Goal: Task Accomplishment & Management: Use online tool/utility

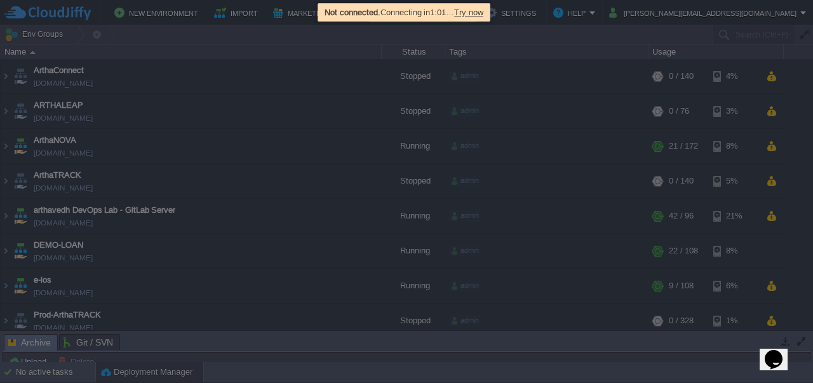
scroll to position [76, 0]
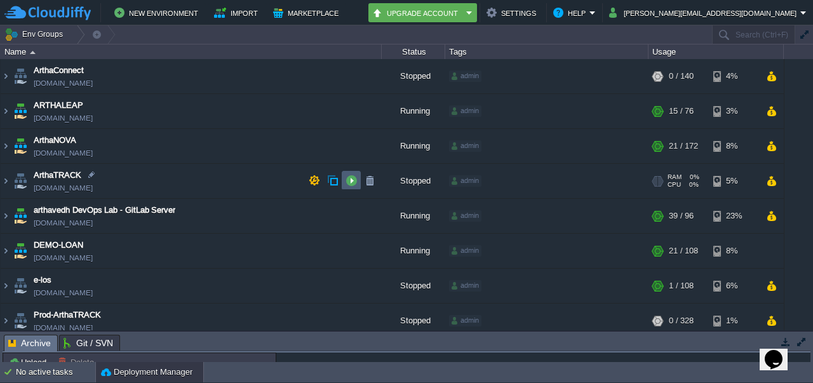
click at [349, 187] on td at bounding box center [351, 180] width 19 height 19
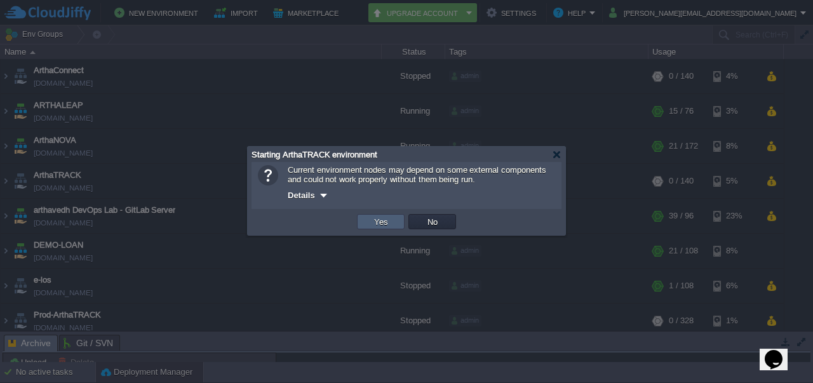
click at [368, 219] on td "Yes" at bounding box center [381, 221] width 48 height 15
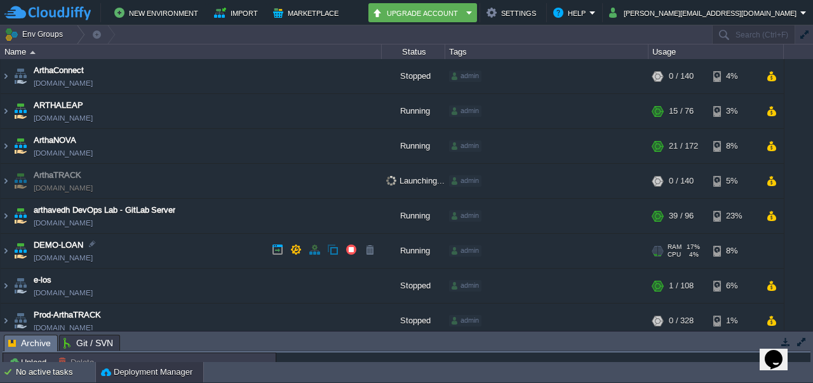
scroll to position [76, 0]
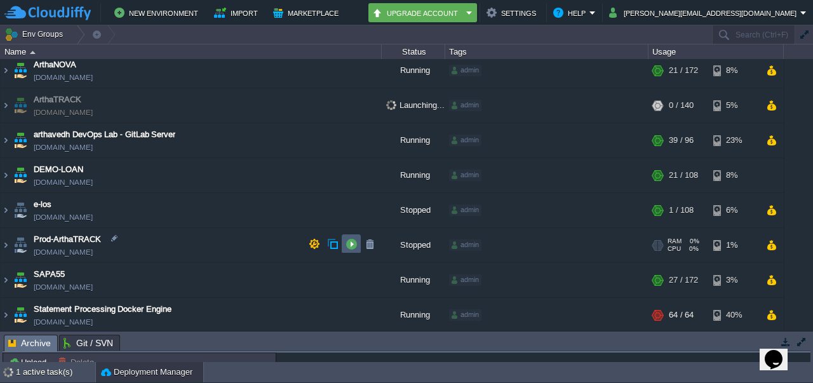
click at [351, 239] on button "button" at bounding box center [350, 243] width 11 height 11
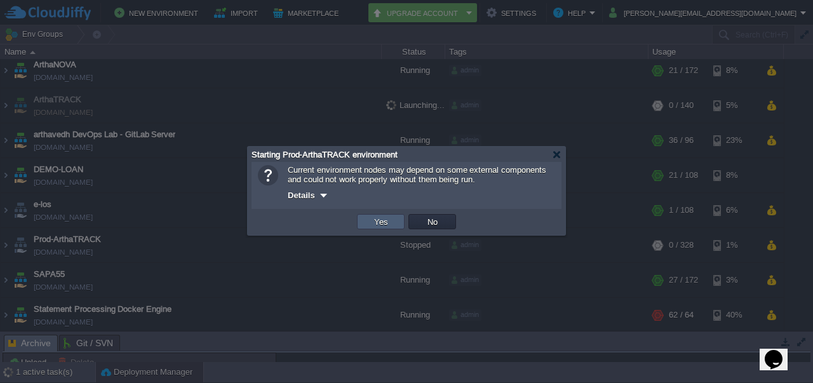
click at [396, 229] on td "Yes" at bounding box center [381, 221] width 48 height 15
